Goal: Check status

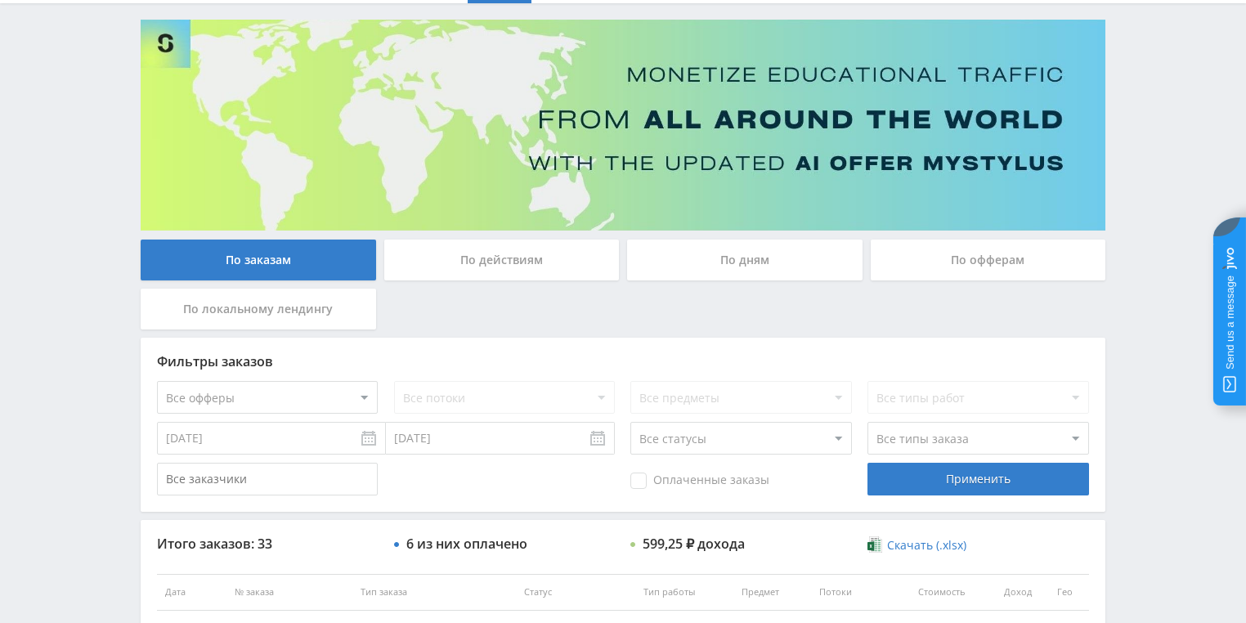
scroll to position [196, 0]
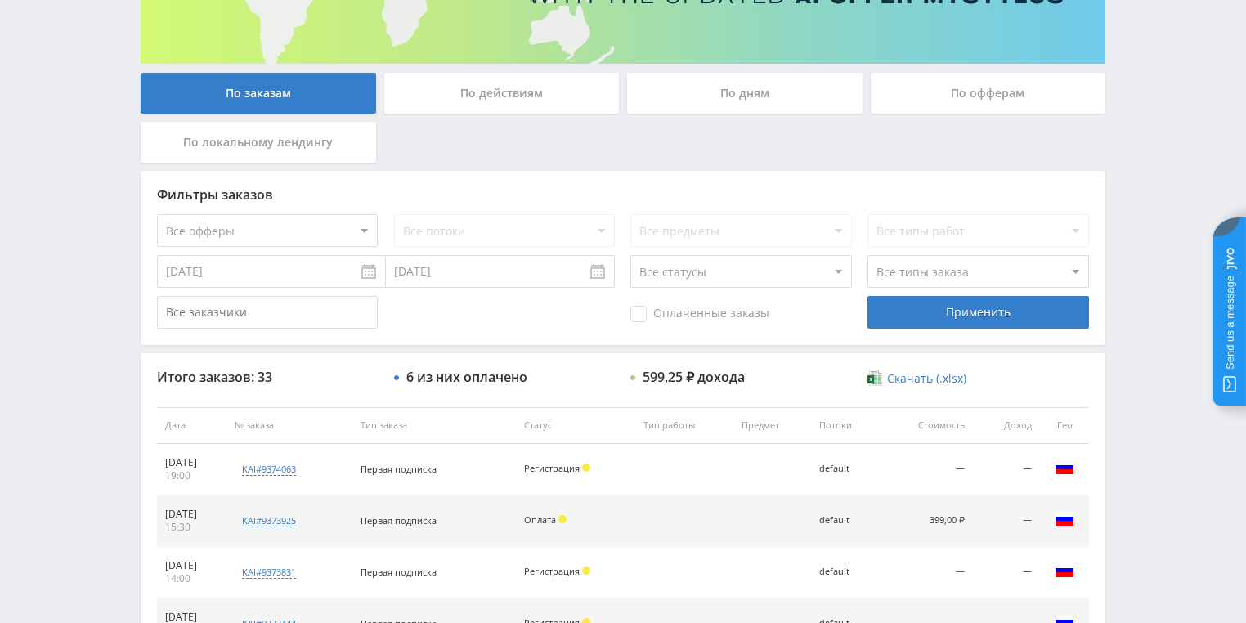
click at [465, 105] on div "По действиям" at bounding box center [501, 93] width 235 height 41
click at [0, 0] on input "По действиям" at bounding box center [0, 0] width 0 height 0
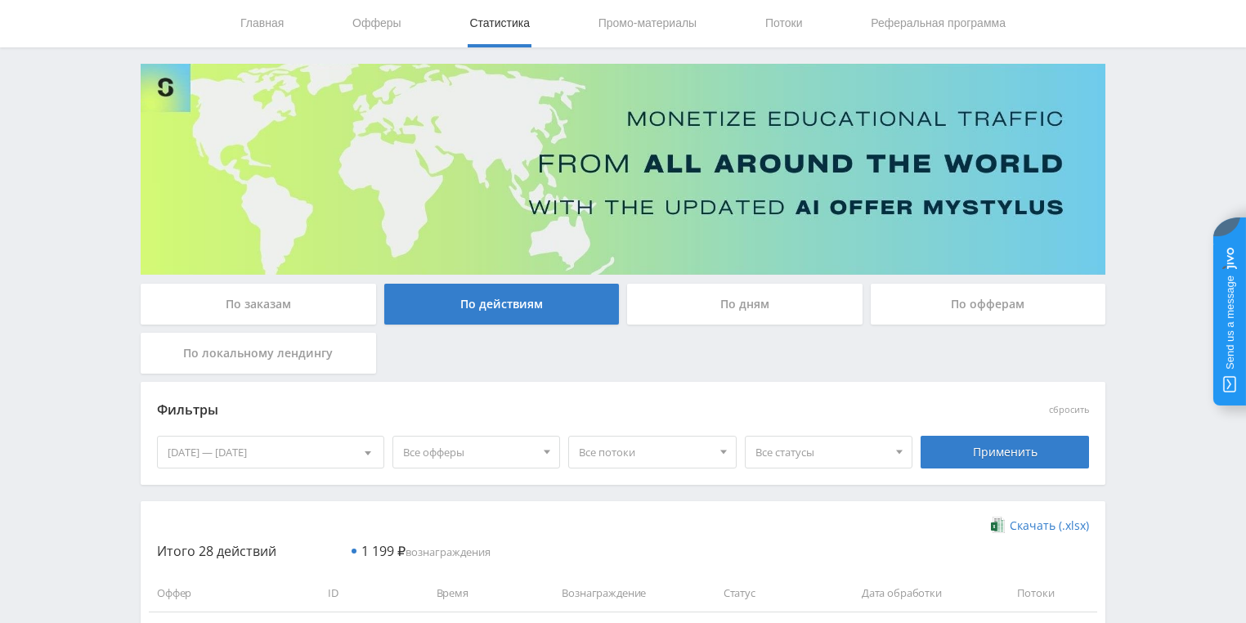
scroll to position [262, 0]
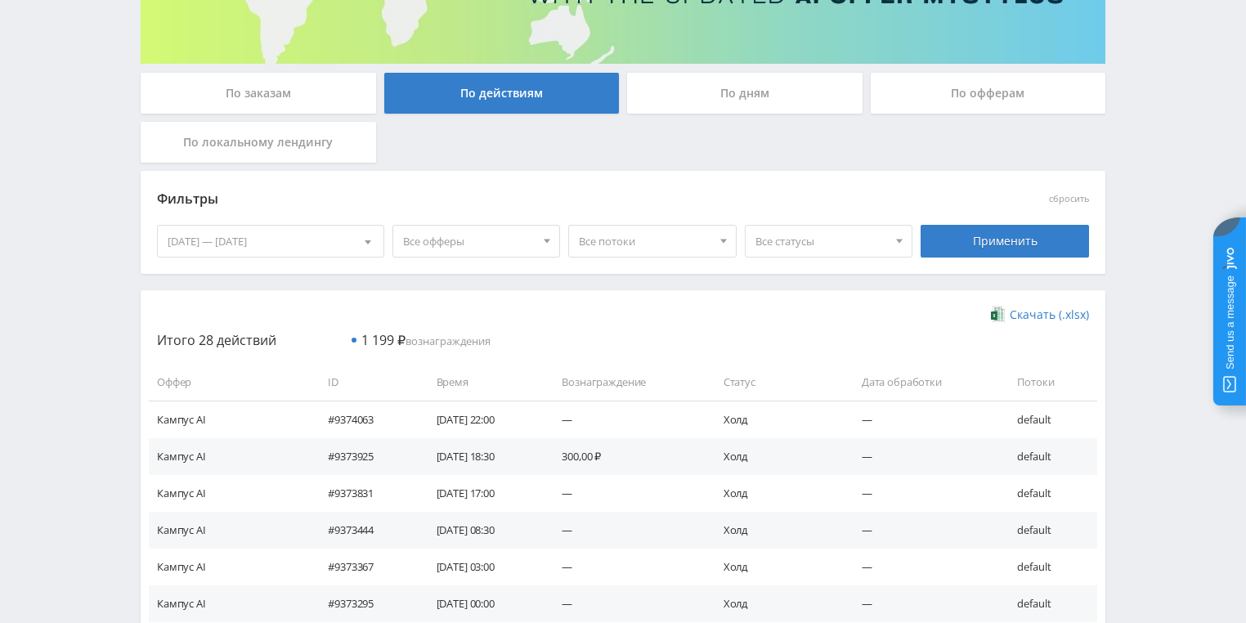
click at [730, 101] on div "По дням" at bounding box center [744, 93] width 235 height 41
click at [0, 0] on input "По дням" at bounding box center [0, 0] width 0 height 0
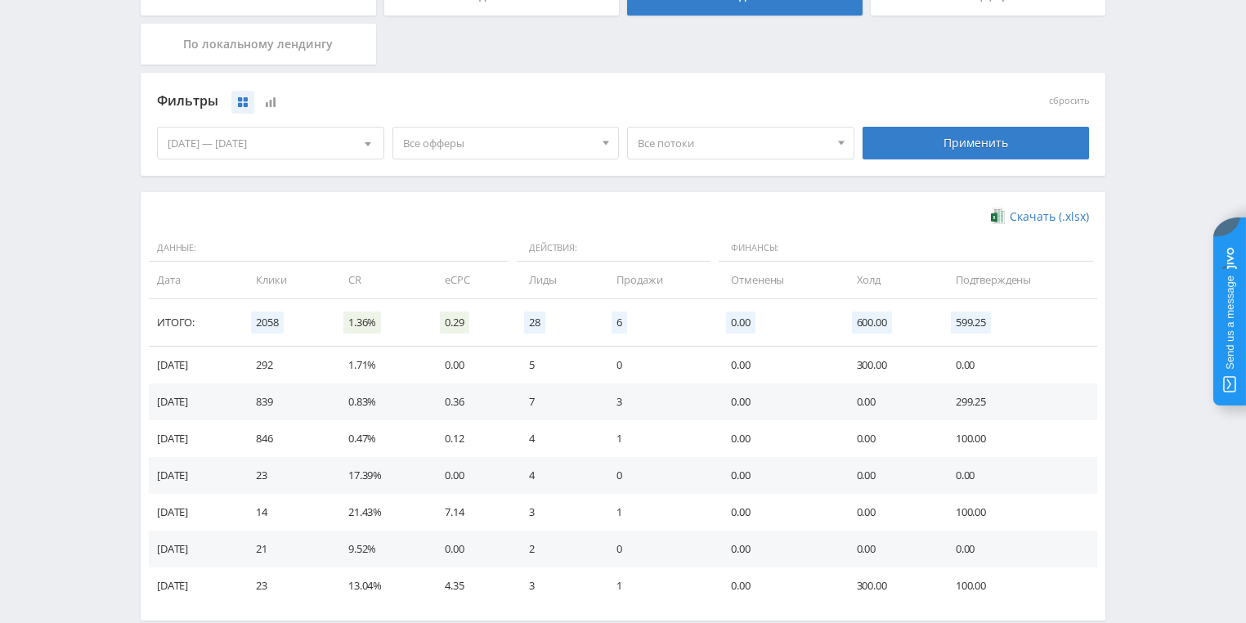
scroll to position [445, 0]
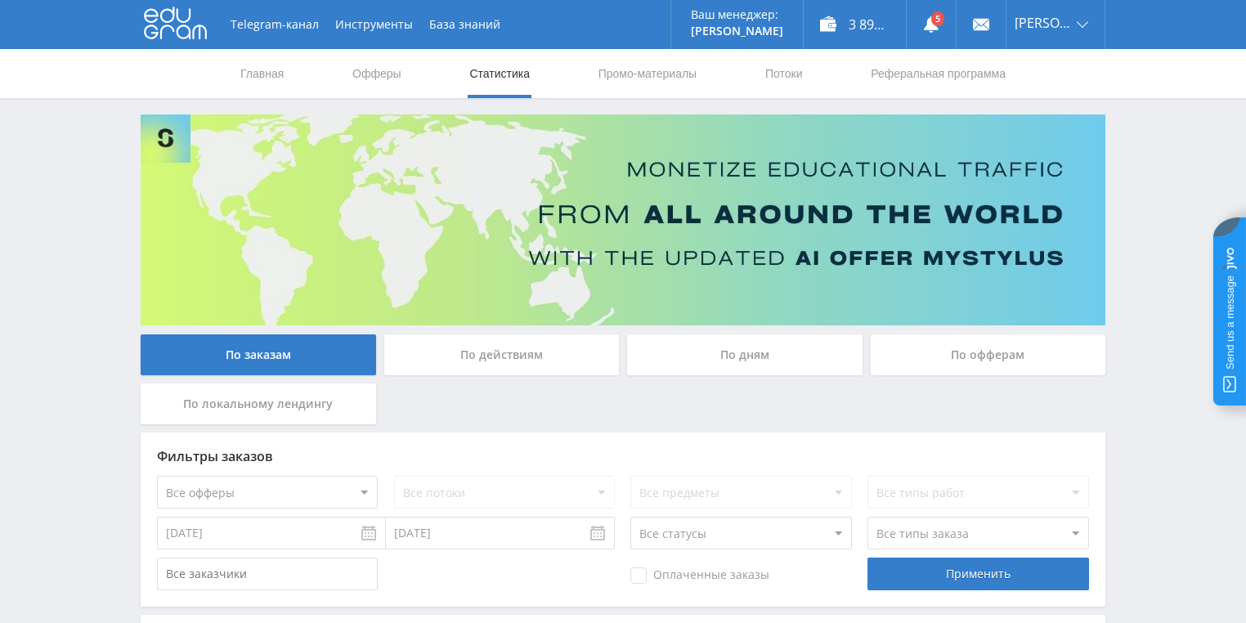
click at [517, 334] on div "По действиям" at bounding box center [501, 354] width 235 height 41
click at [0, 0] on input "По действиям" at bounding box center [0, 0] width 0 height 0
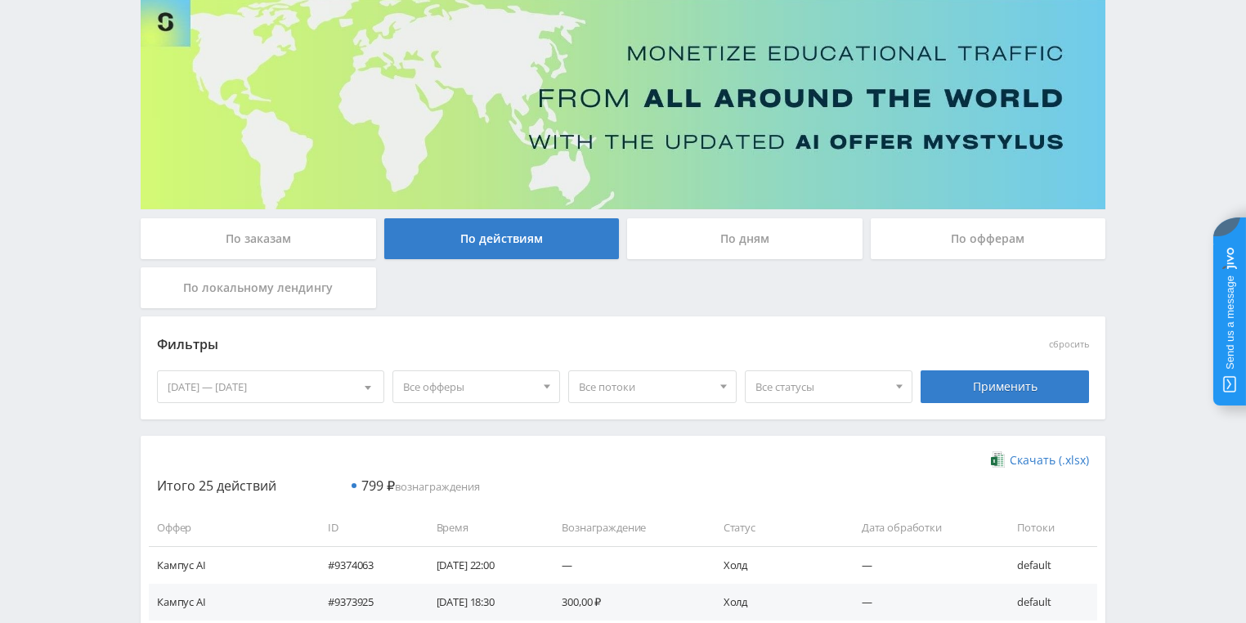
click at [727, 243] on div "По дням" at bounding box center [744, 238] width 235 height 41
click at [0, 0] on input "По дням" at bounding box center [0, 0] width 0 height 0
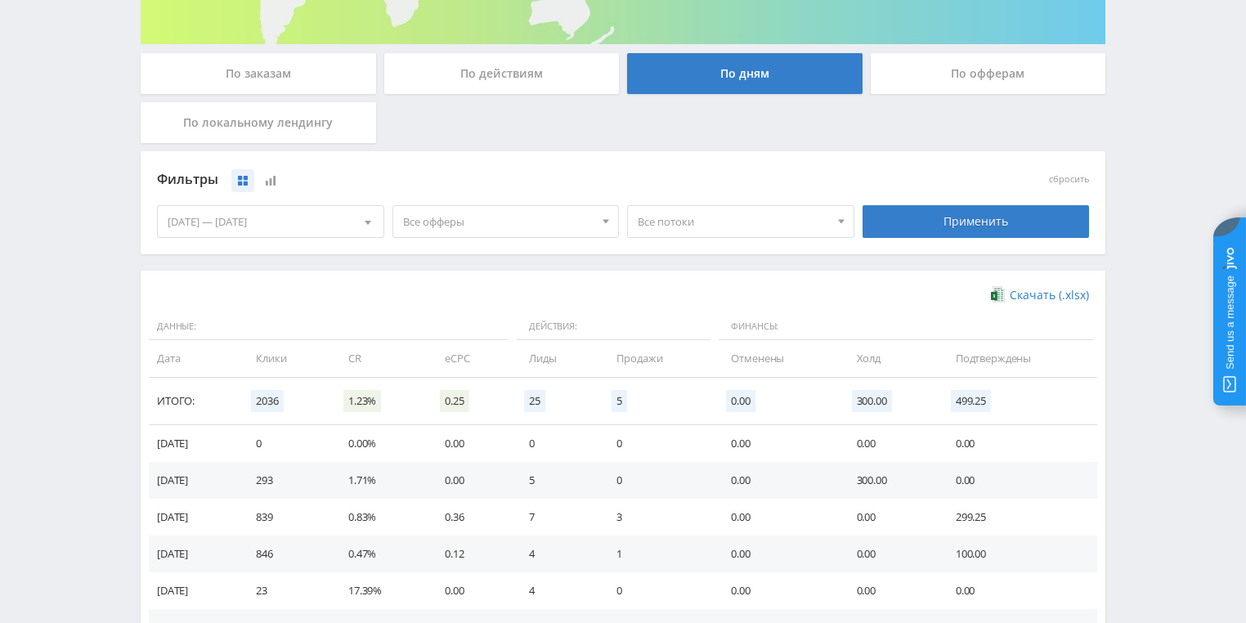
scroll to position [443, 0]
